Goal: Information Seeking & Learning: Get advice/opinions

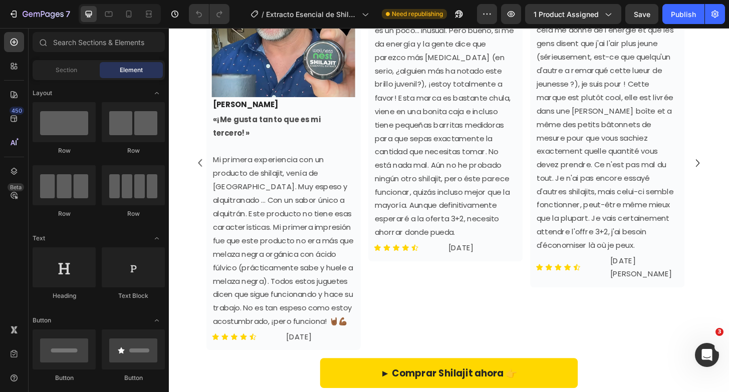
scroll to position [3335, 0]
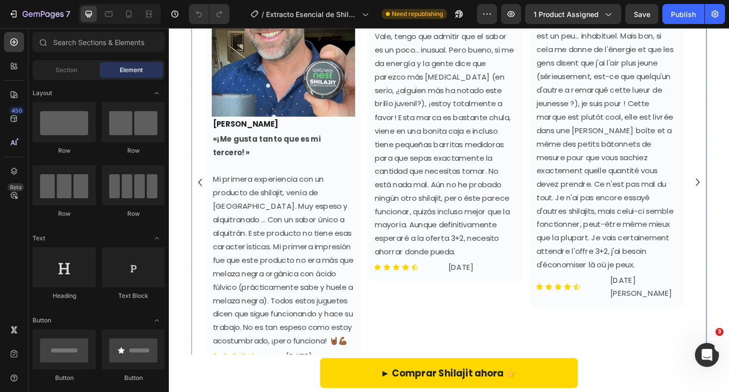
click at [728, 204] on icon "Carousel Next Arrow" at bounding box center [736, 194] width 16 height 20
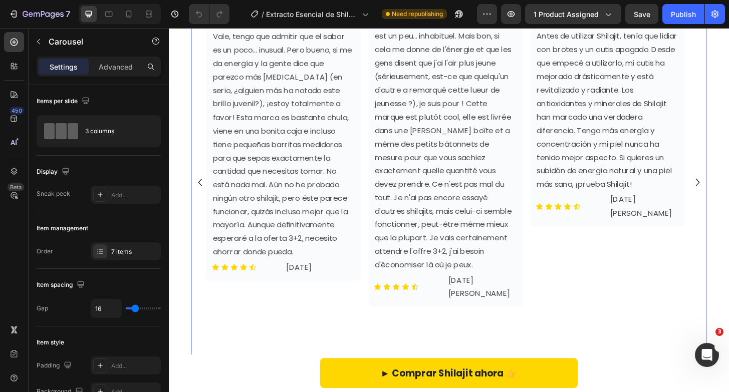
click at [728, 204] on icon "Carousel Next Arrow" at bounding box center [736, 194] width 16 height 20
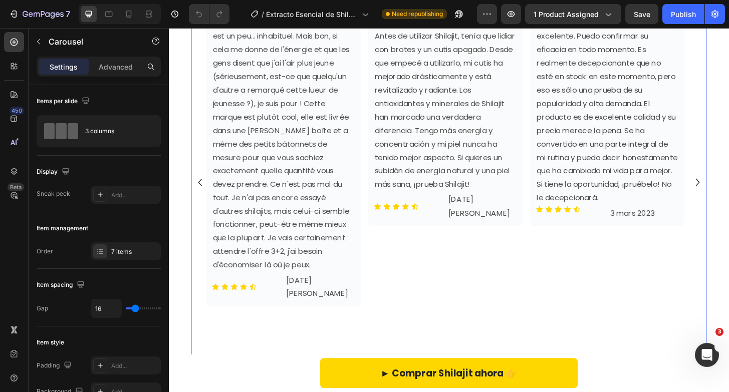
click at [728, 204] on icon "Carousel Next Arrow" at bounding box center [736, 194] width 16 height 20
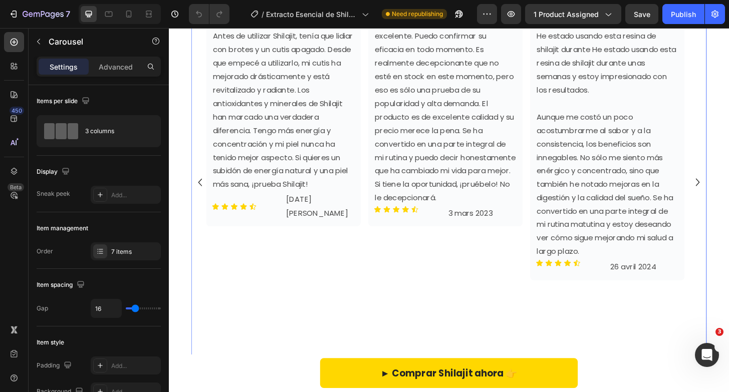
click at [728, 204] on icon "Carousel Next Arrow" at bounding box center [736, 194] width 16 height 20
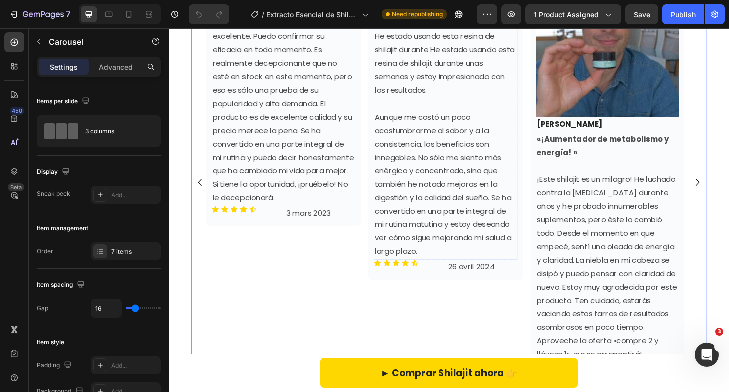
click at [413, 14] on strong "«¡Impresionado por los resultados! »" at bounding box center [465, 1] width 151 height 26
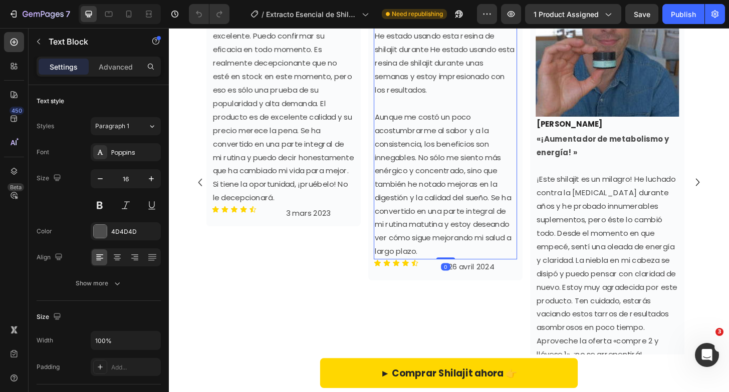
click at [413, 14] on strong "«¡Impresionado por los resultados! »" at bounding box center [465, 1] width 151 height 26
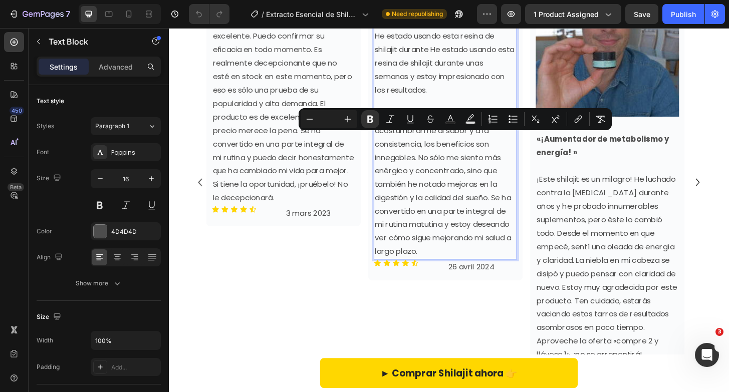
click at [403, 100] on span "He estado usando esta resina de shilajit durante He estado usando esta resina d…" at bounding box center [465, 65] width 150 height 69
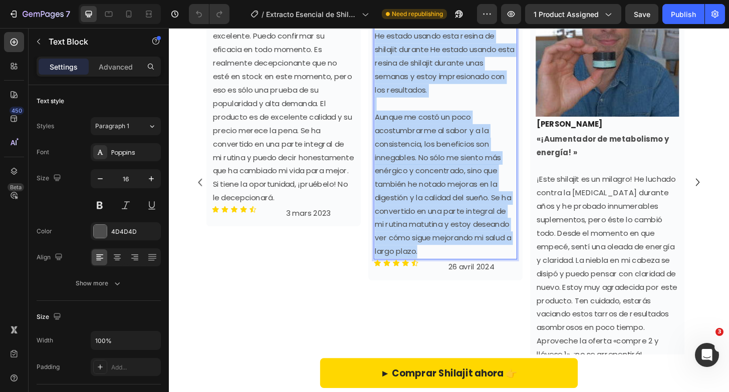
copy div "He estado usando esta resina de shilajit durante He estado usando esta resina d…"
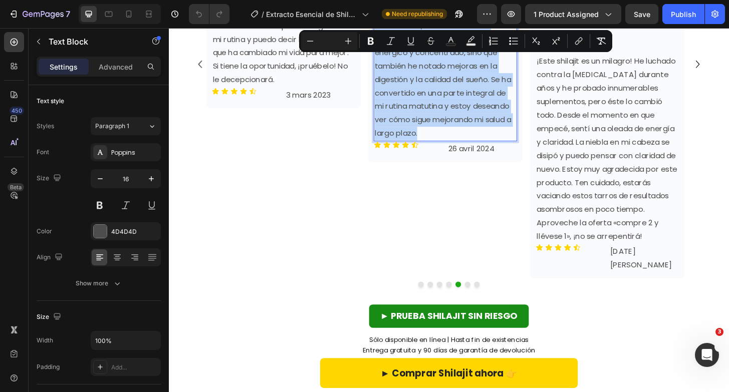
scroll to position [3468, 0]
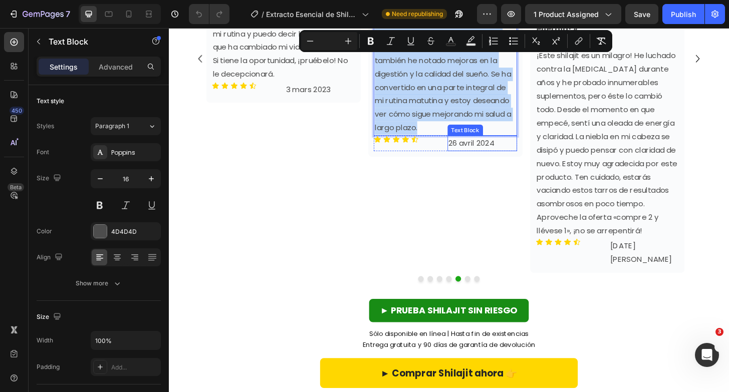
click at [503, 159] on p "26 avril 2024" at bounding box center [505, 152] width 73 height 15
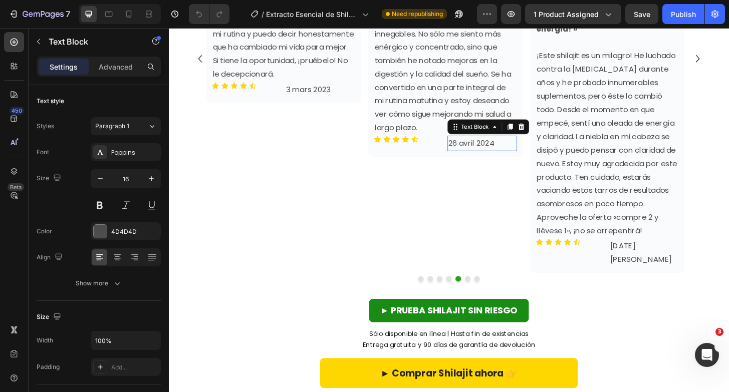
click at [503, 159] on p "26 avril 2024" at bounding box center [505, 152] width 73 height 15
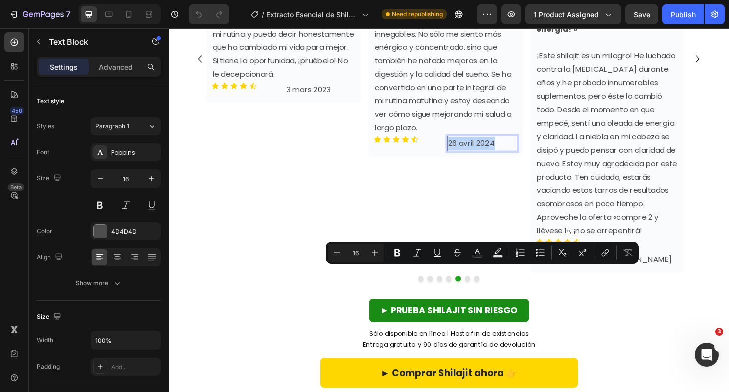
copy p "26 avril 2024"
click at [679, 165] on p "¡Este shilajit es un milagro! He luchado contra la [MEDICAL_DATA] durante años …" at bounding box center [639, 152] width 152 height 202
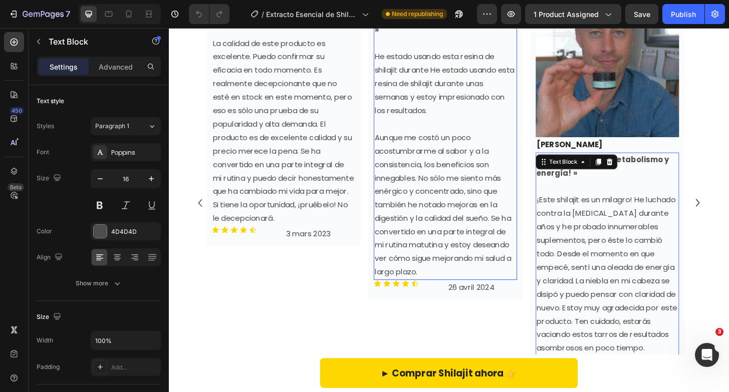
scroll to position [3311, 0]
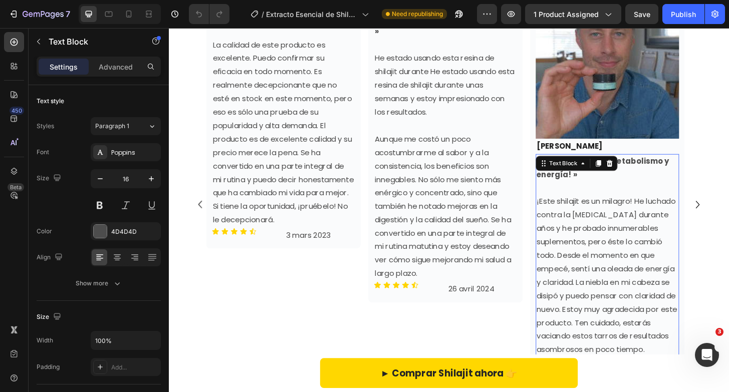
click at [590, 215] on p "¡Este shilajit es un milagro! He luchado contra la [MEDICAL_DATA] durante años …" at bounding box center [639, 309] width 152 height 202
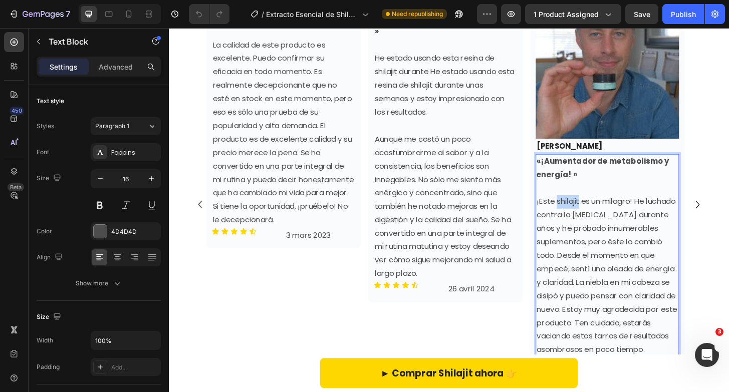
click at [590, 215] on p "¡Este shilajit es un milagro! He luchado contra la [MEDICAL_DATA] durante años …" at bounding box center [639, 309] width 152 height 202
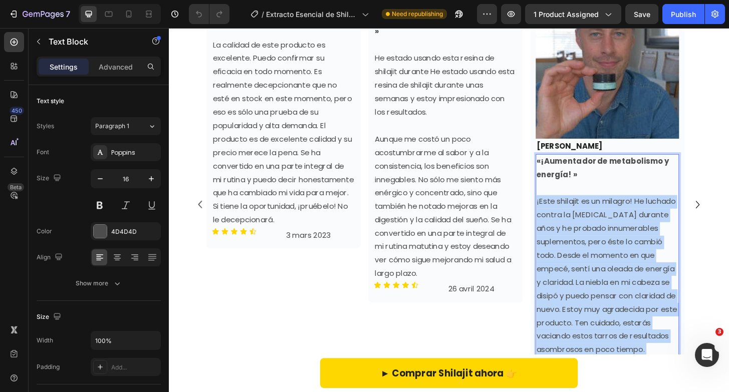
click at [590, 215] on p "¡Este shilajit es un milagro! He luchado contra la [MEDICAL_DATA] durante años …" at bounding box center [639, 309] width 152 height 202
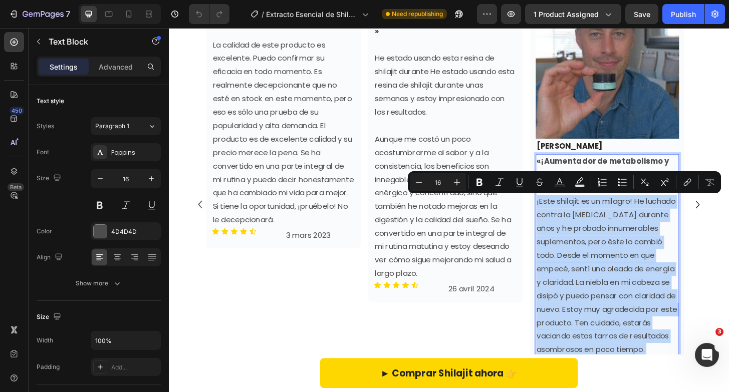
copy p "¡Este shilajit es un milagro! He luchado contra la [MEDICAL_DATA] durante años …"
click at [603, 233] on p "¡Este shilajit es un milagro! He luchado contra la [MEDICAL_DATA] durante años …" at bounding box center [639, 309] width 152 height 202
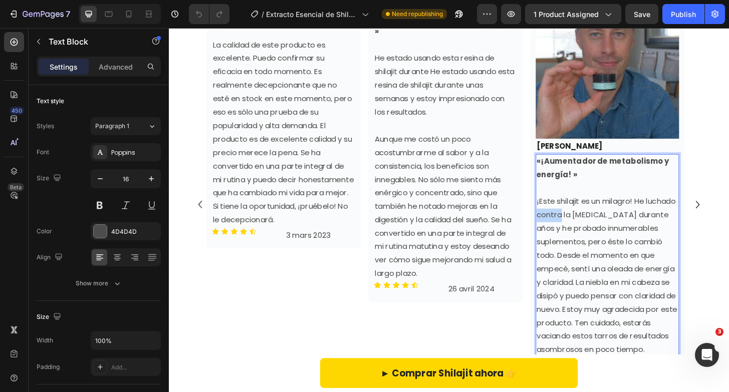
click at [603, 233] on p "¡Este shilajit es un milagro! He luchado contra la [MEDICAL_DATA] durante años …" at bounding box center [639, 309] width 152 height 202
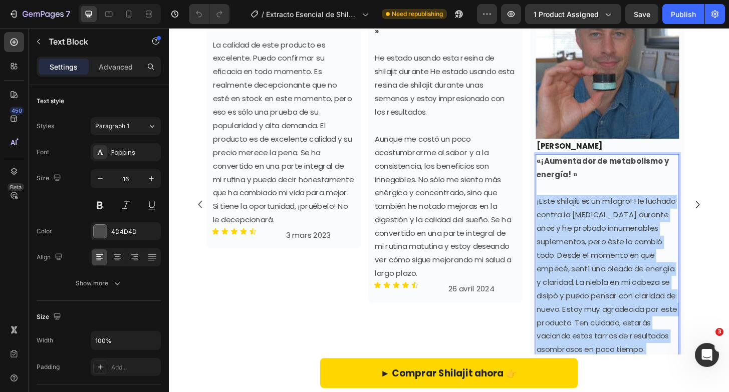
click at [603, 233] on p "¡Este shilajit es un milagro! He luchado contra la [MEDICAL_DATA] durante años …" at bounding box center [639, 309] width 152 height 202
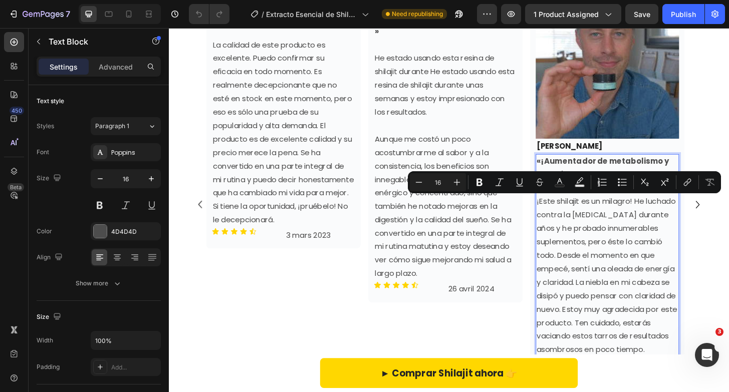
click at [586, 171] on strong "«¡Aumentador de metabolismo y energía! »" at bounding box center [634, 179] width 142 height 26
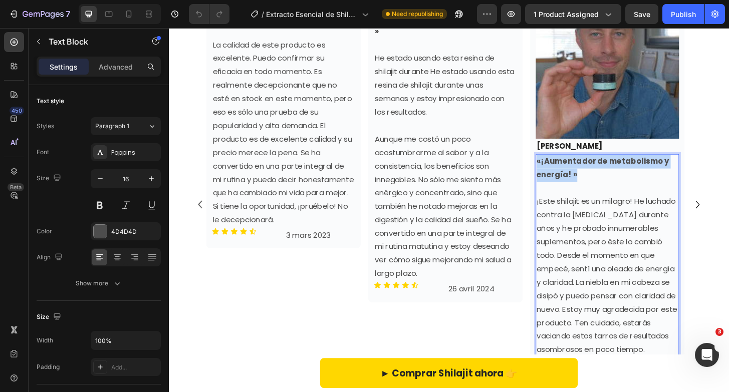
drag, startPoint x: 615, startPoint y: 182, endPoint x: 563, endPoint y: 168, distance: 54.3
click at [563, 168] on p "«¡Aumentador de metabolismo y energía! »" at bounding box center [639, 179] width 152 height 29
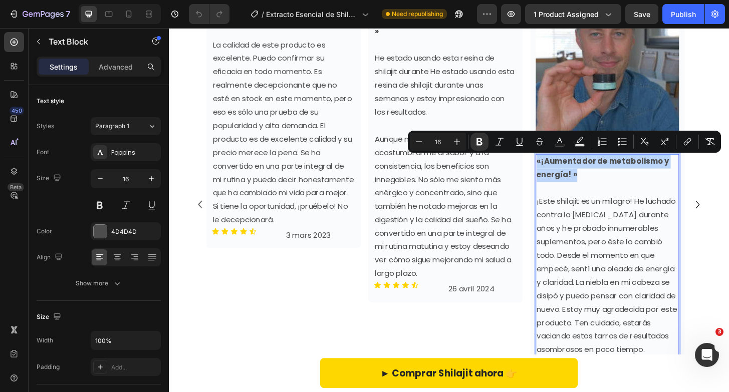
copy strong "«¡Aumentador de metabolismo y energía! »"
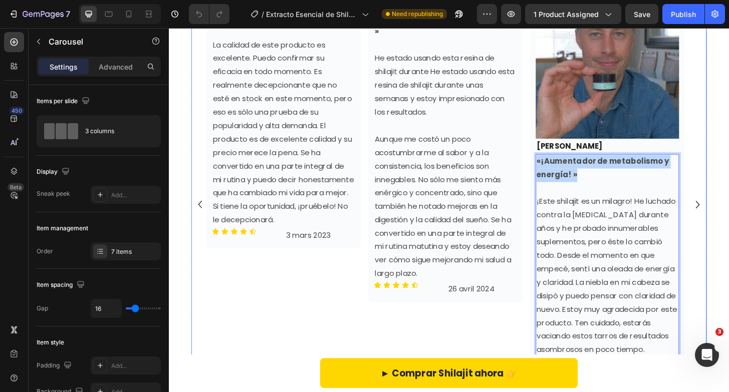
click at [728, 228] on icon "Carousel Next Arrow" at bounding box center [736, 218] width 16 height 20
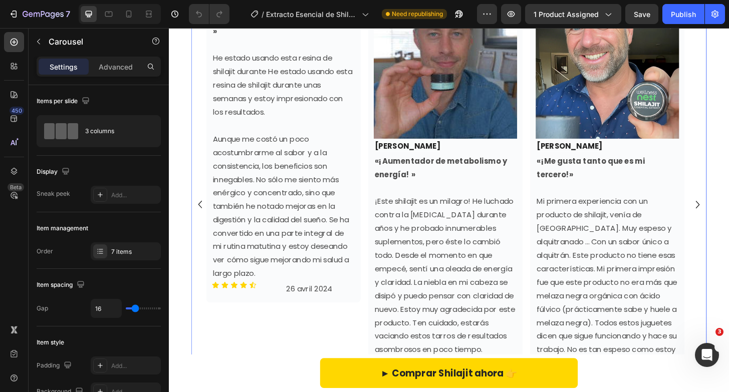
click at [728, 228] on icon "Carousel Next Arrow" at bounding box center [736, 218] width 16 height 20
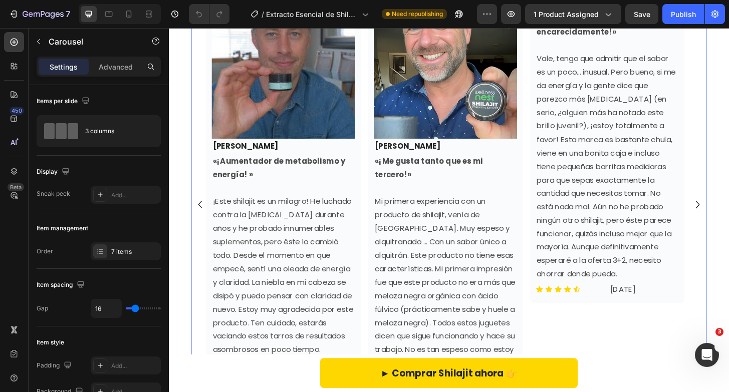
click at [728, 228] on icon "Carousel Next Arrow" at bounding box center [736, 218] width 16 height 20
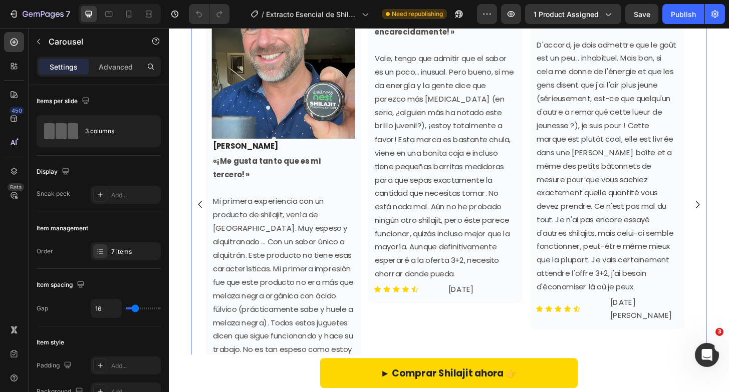
click at [728, 228] on icon "Carousel Next Arrow" at bounding box center [736, 218] width 16 height 20
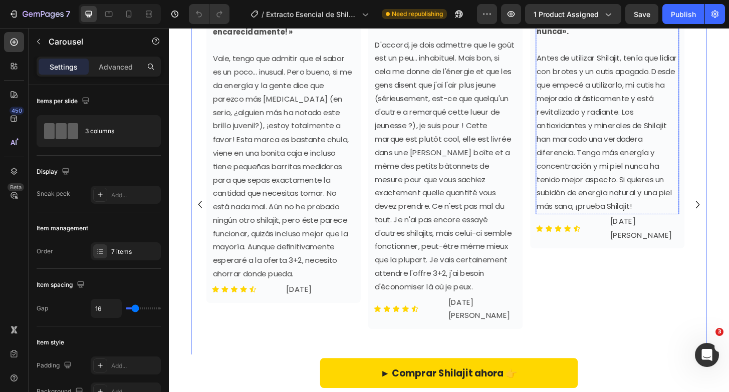
click at [602, 40] on p "«El mejor shilajit que he comprado nunca»." at bounding box center [639, 25] width 152 height 29
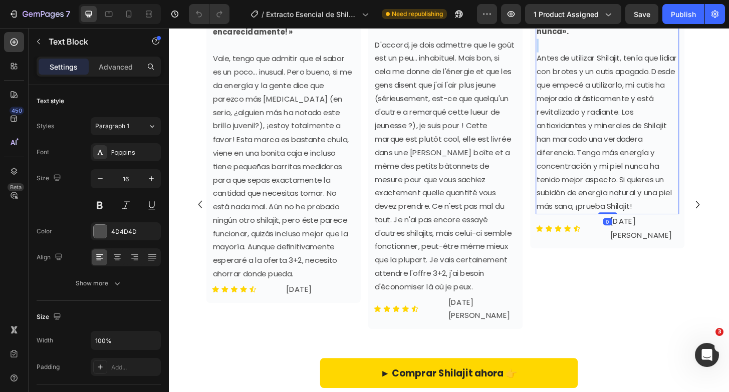
click at [602, 40] on p "«El mejor shilajit que he comprado nunca»." at bounding box center [639, 25] width 152 height 29
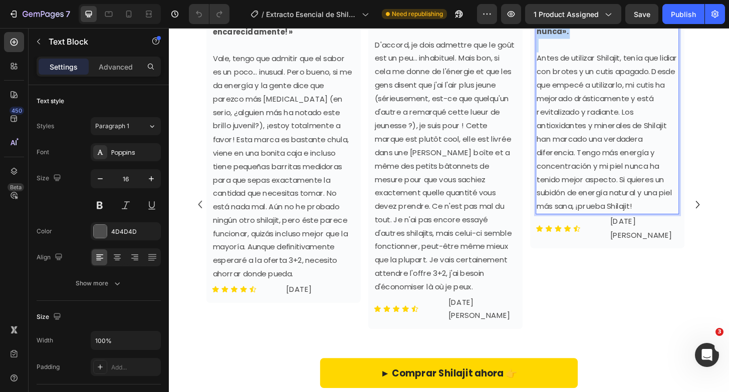
click at [602, 40] on p "«El mejor shilajit que he comprado nunca»." at bounding box center [639, 25] width 152 height 29
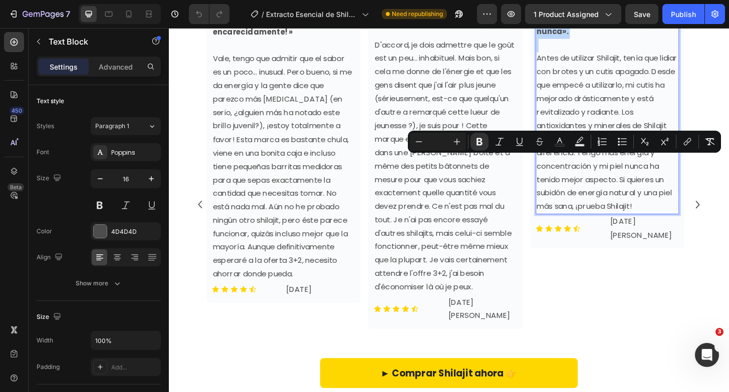
copy strong "«El mejor shilajit que he comprado nunca»."
click at [577, 207] on p "Antes de utilizar Shilajit, tenía que lidiar con brotes y un cutis apagado. Des…" at bounding box center [639, 140] width 152 height 173
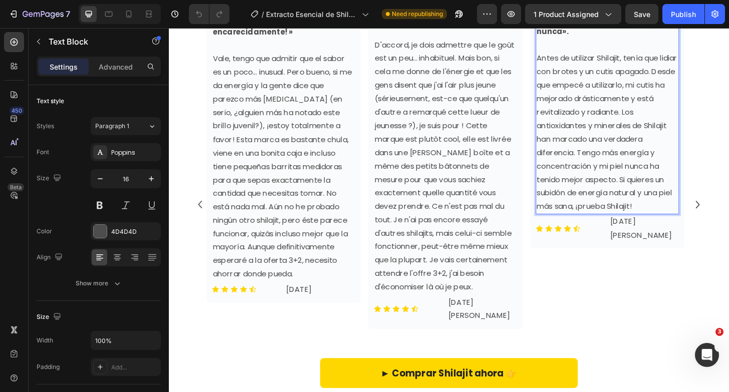
click at [584, 217] on span "Antes de utilizar Shilajit, tenía que lidiar con brotes y un cutis apagado. Des…" at bounding box center [638, 140] width 151 height 170
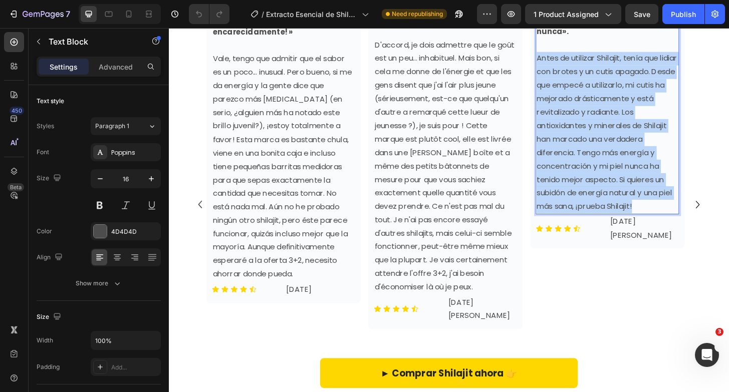
click at [584, 217] on span "Antes de utilizar Shilajit, tenía que lidiar con brotes y un cutis apagado. Des…" at bounding box center [638, 140] width 151 height 170
copy span "Antes de utilizar Shilajit, tenía que lidiar con brotes y un cutis apagado. Des…"
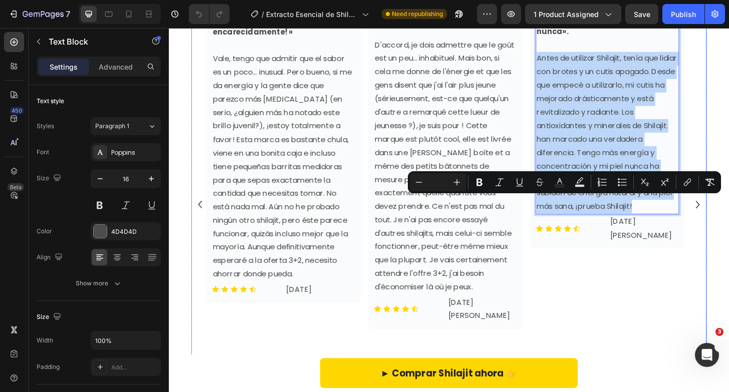
click at [728, 222] on icon "Carousel Next Arrow" at bounding box center [736, 218] width 4 height 8
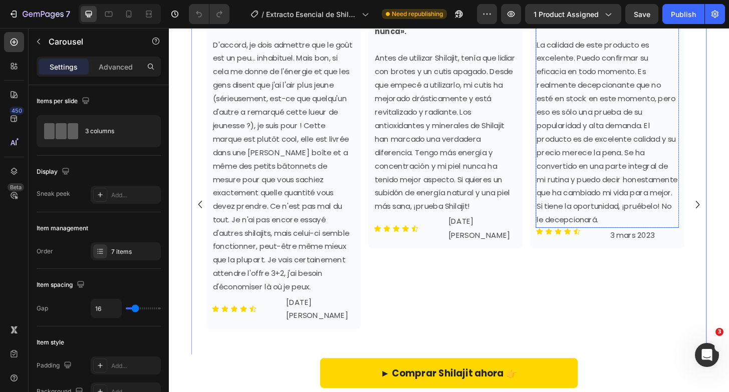
click at [683, 24] on strong "«¡Me ENCANTA este producto! »" at bounding box center [630, 18] width 134 height 12
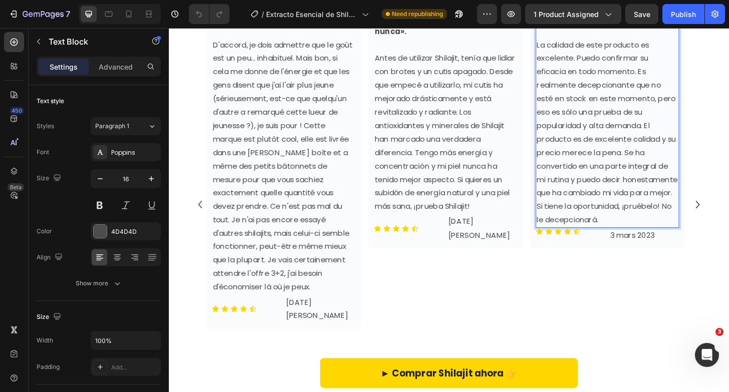
click at [683, 24] on strong "«¡Me ENCANTA este producto! »" at bounding box center [630, 18] width 134 height 12
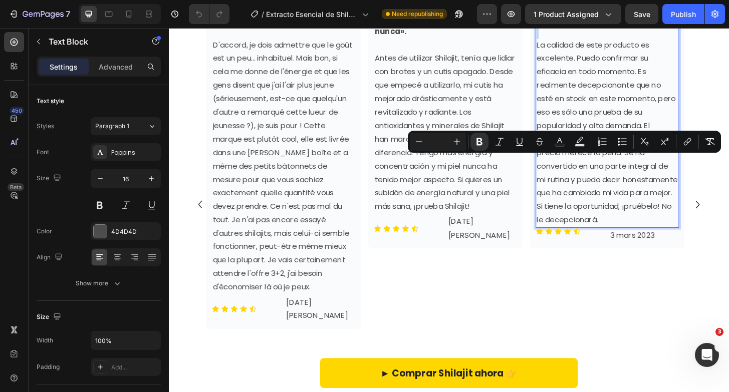
copy strong "«¡Me ENCANTA este producto! »"
click at [643, 200] on span "La calidad de este producto es excelente. Puedo confirmar su eficacia en todo m…" at bounding box center [638, 140] width 151 height 199
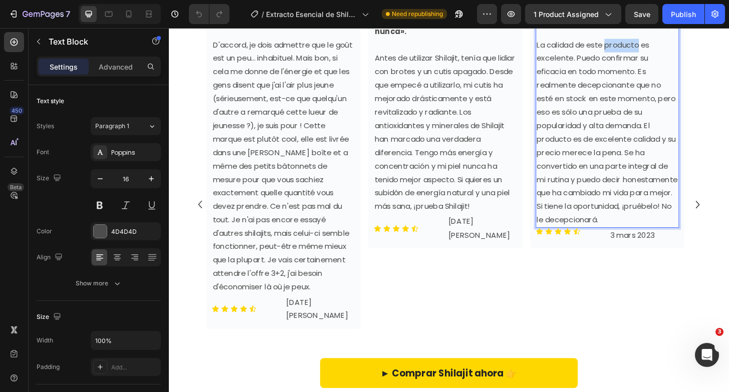
click at [643, 200] on span "La calidad de este producto es excelente. Puedo confirmar su eficacia en todo m…" at bounding box center [638, 140] width 151 height 199
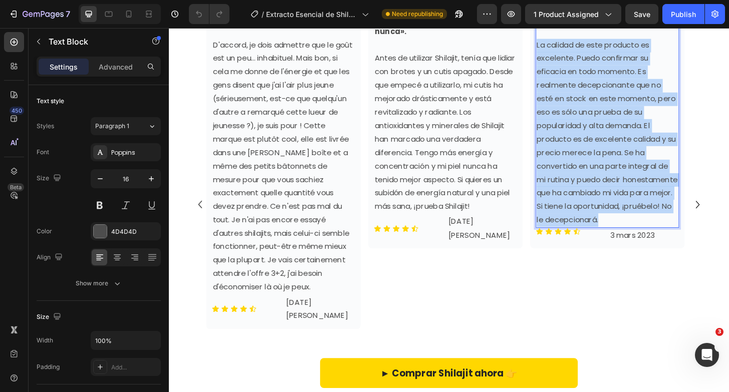
copy span "La calidad de este producto es excelente. Puedo confirmar su eficacia en todo m…"
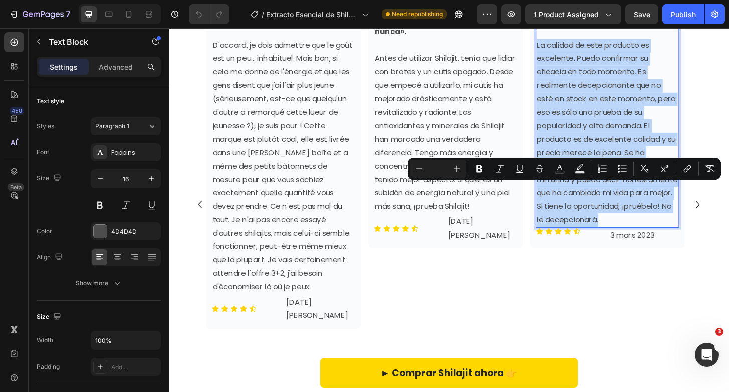
click at [461, 225] on span "Antes de utilizar Shilajit, tenía que lidiar con brotes y un cutis apagado. Des…" at bounding box center [465, 140] width 151 height 170
